Goal: Task Accomplishment & Management: Complete application form

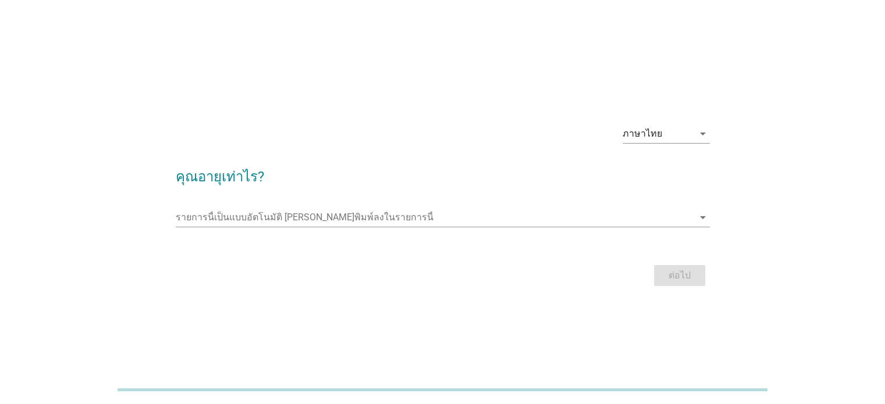
click at [689, 207] on div "รายการนี้เป็นแบบอัตโนมัติ [PERSON_NAME]พิมพ์ลงในรายการนี้ arrow_drop_down" at bounding box center [443, 219] width 534 height 37
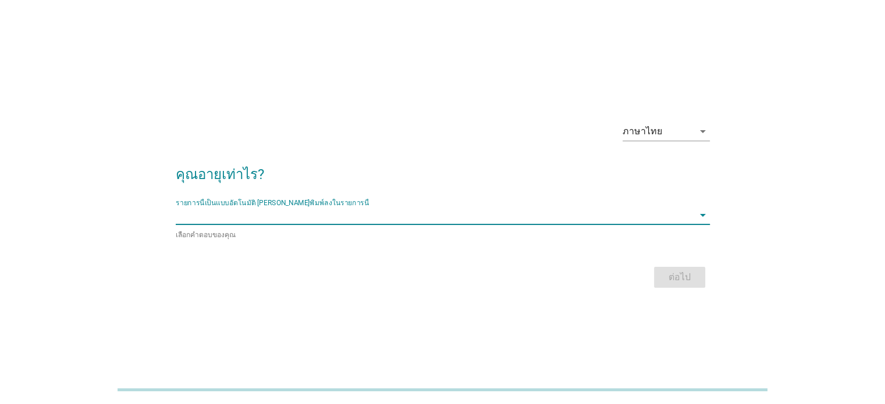
click at [659, 211] on input "รายการนี้เป็นแบบอัตโนมัติ คุณสามารถพิมพ์ลงในรายการนี้" at bounding box center [435, 215] width 518 height 19
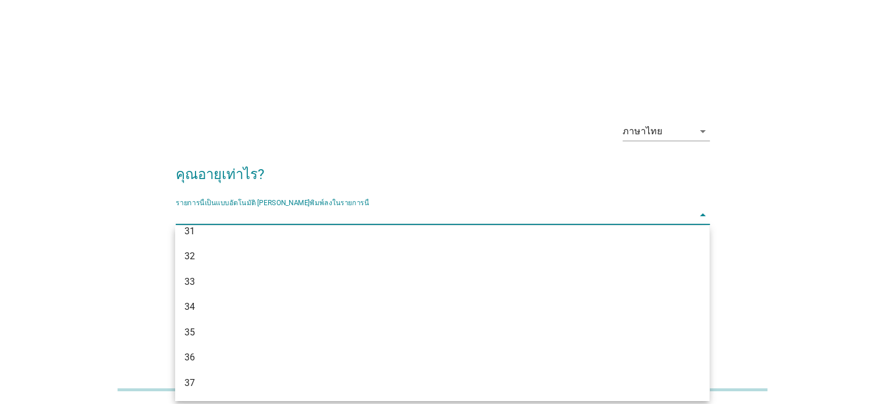
scroll to position [168, 0]
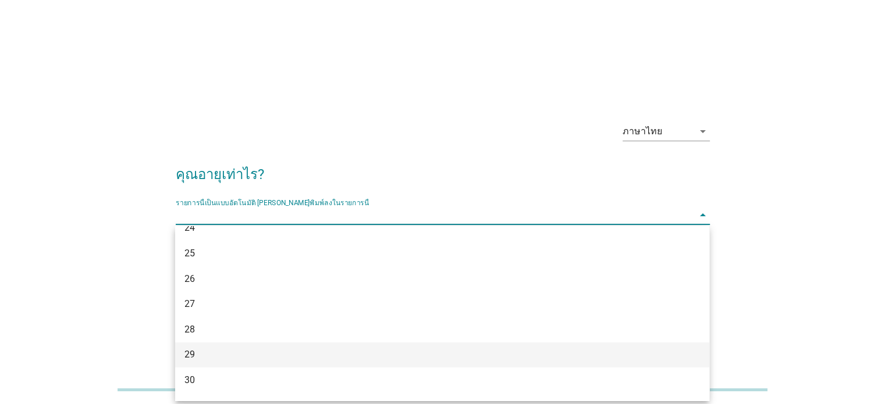
click at [193, 349] on div "29" at bounding box center [420, 355] width 473 height 14
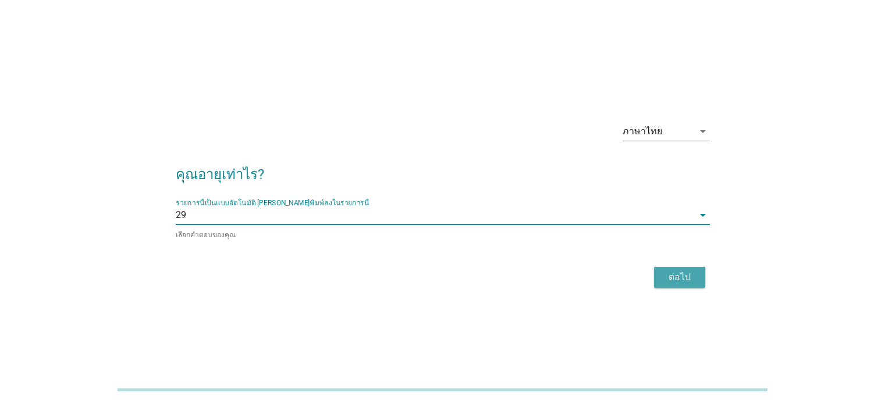
click at [677, 276] on div "ต่อไป" at bounding box center [679, 278] width 33 height 14
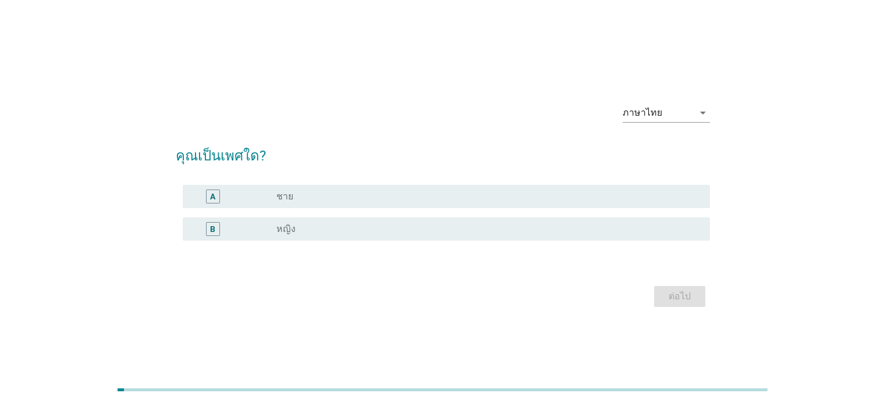
click at [279, 223] on label "หญิง" at bounding box center [285, 229] width 19 height 12
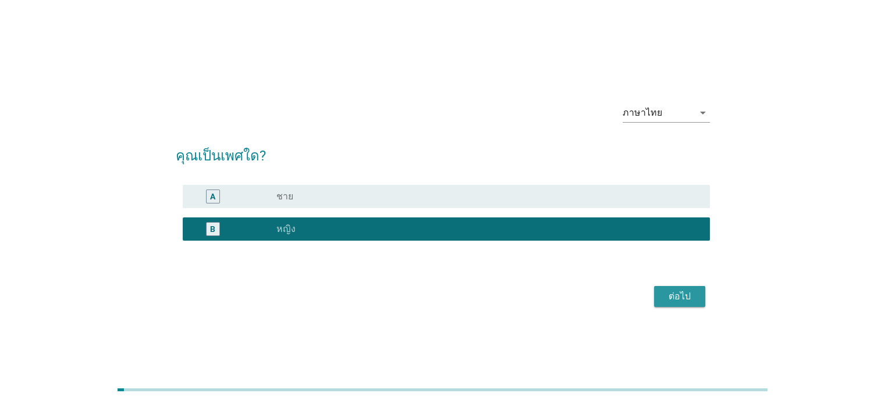
click at [676, 296] on div "ต่อไป" at bounding box center [679, 297] width 33 height 14
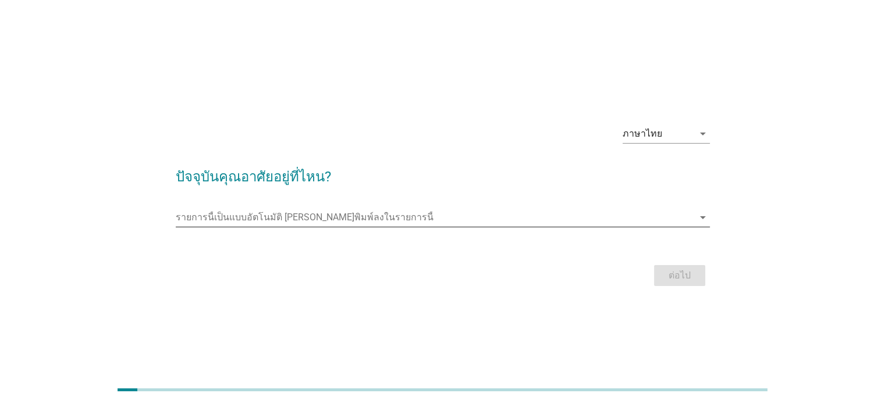
click at [261, 212] on input "รายการนี้เป็นแบบอัตโนมัติ คุณสามารถพิมพ์ลงในรายการนี้" at bounding box center [435, 217] width 518 height 19
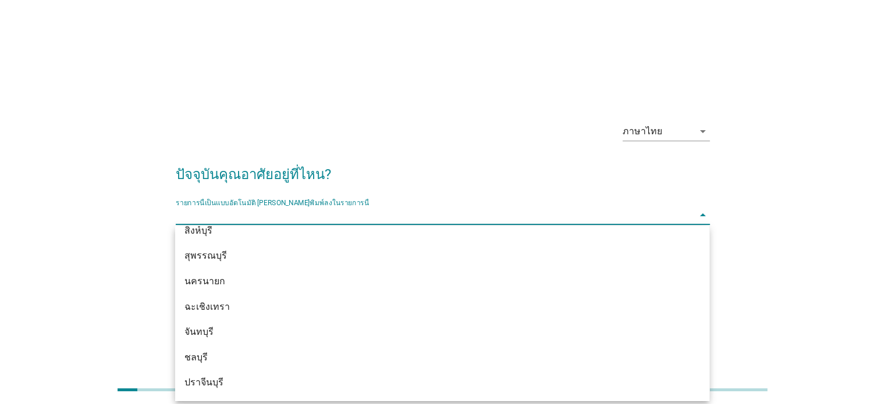
scroll to position [1090, 0]
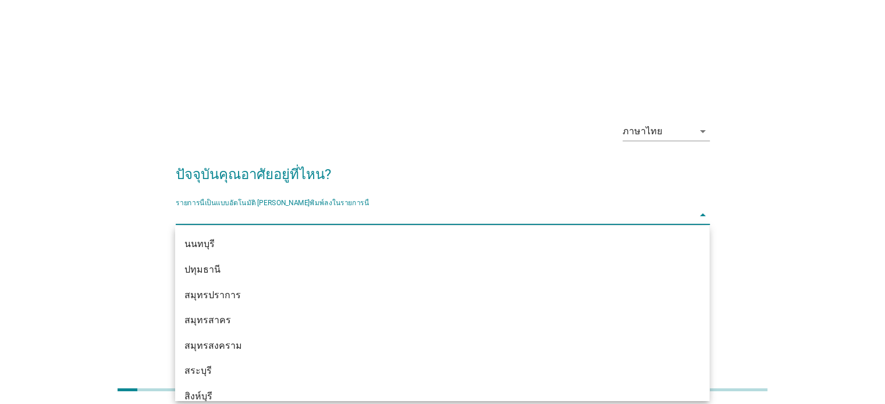
click at [271, 272] on div "ปทุมธานี" at bounding box center [420, 270] width 473 height 14
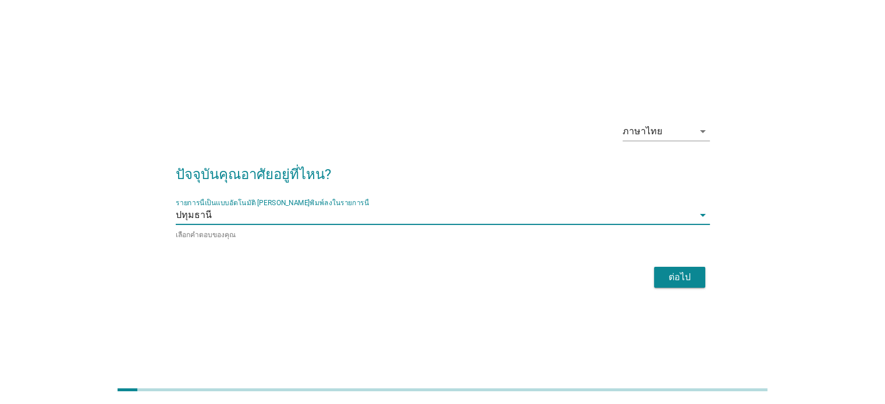
click at [684, 277] on div "ต่อไป" at bounding box center [679, 278] width 33 height 14
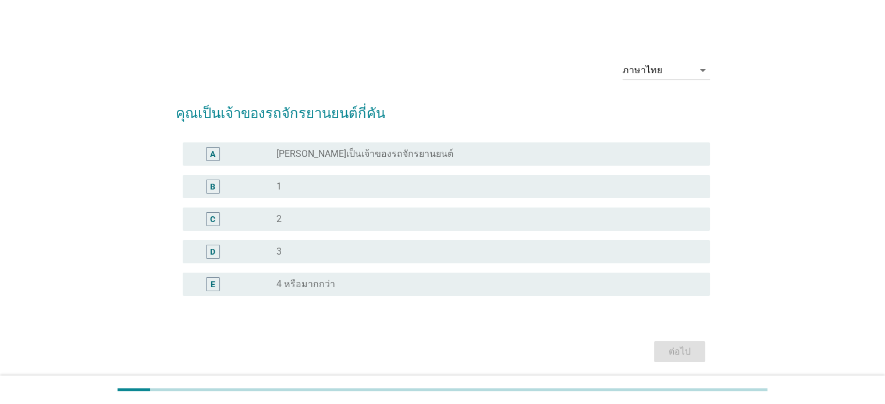
click at [355, 157] on label "[PERSON_NAME]เป็นเจ้าของรถจักรยานยนต์" at bounding box center [364, 154] width 177 height 12
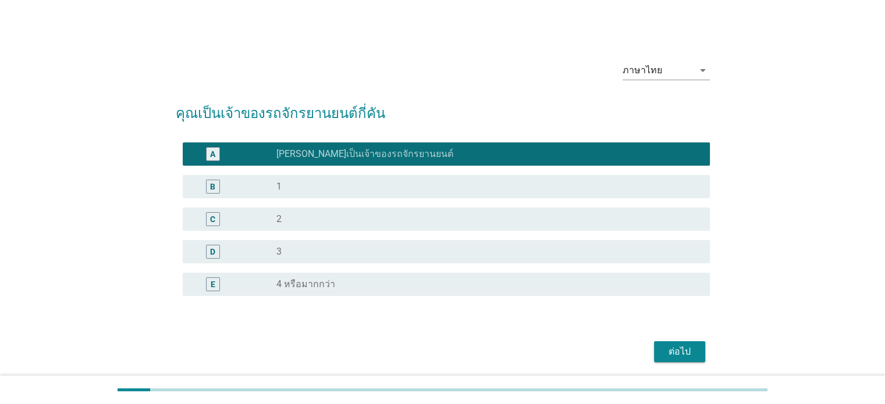
click at [368, 191] on div "radio_button_unchecked 1" at bounding box center [483, 187] width 414 height 12
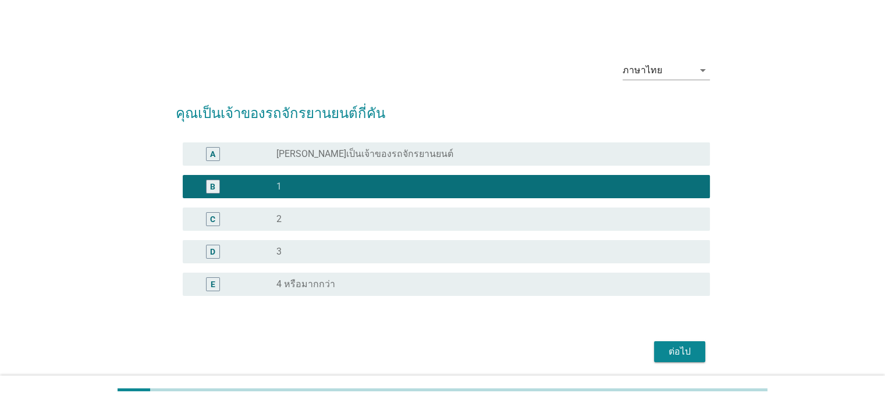
click at [672, 354] on div "ต่อไป" at bounding box center [679, 352] width 33 height 14
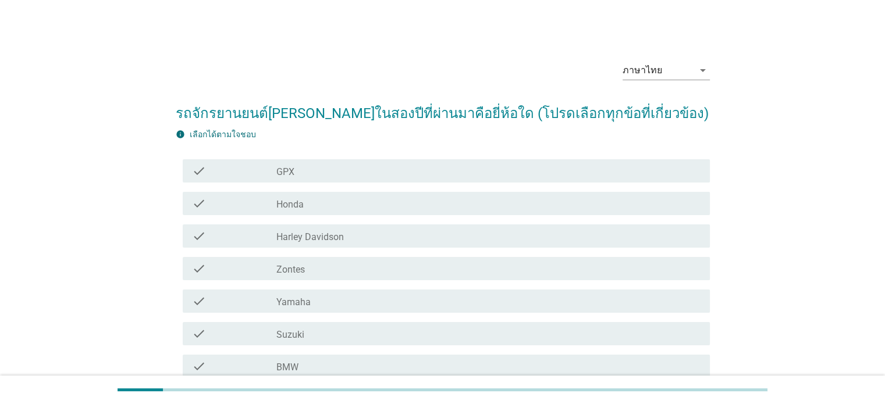
scroll to position [175, 0]
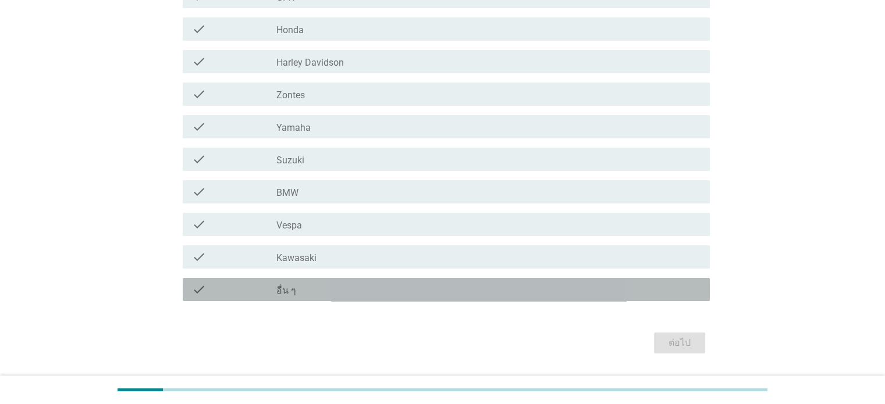
click at [305, 288] on div "check_box_outline_blank อื่น ๆ" at bounding box center [488, 290] width 424 height 14
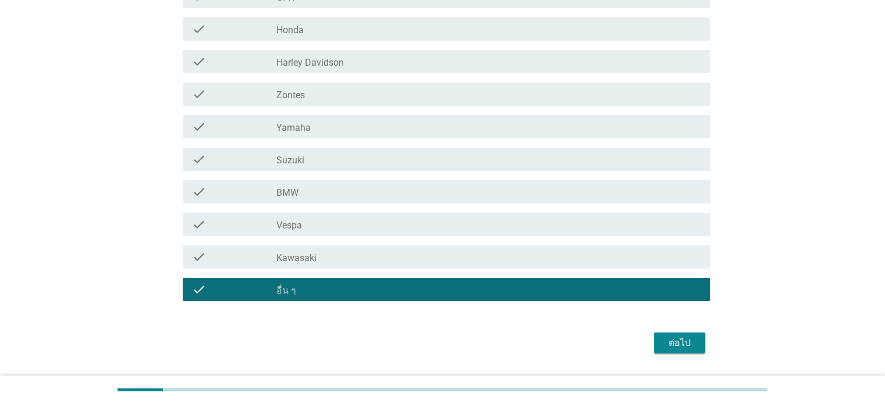
click at [682, 343] on div "ต่อไป" at bounding box center [679, 343] width 33 height 14
